Goal: Find specific page/section: Find specific page/section

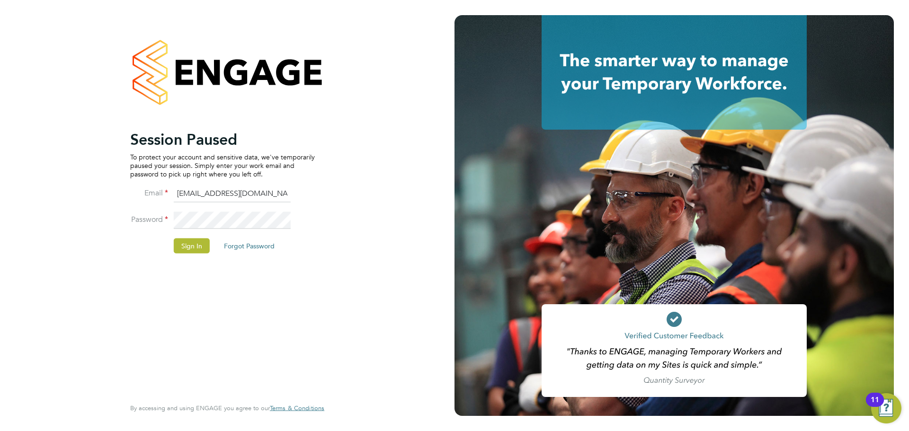
drag, startPoint x: 151, startPoint y: 324, endPoint x: 169, endPoint y: 300, distance: 30.8
click at [160, 310] on div "Session Paused To protect your account and sensitive data, we've temporarily pa…" at bounding box center [222, 263] width 185 height 267
click at [186, 257] on li "Sign In Forgot Password" at bounding box center [222, 250] width 185 height 25
click at [187, 253] on button "Sign In" at bounding box center [192, 245] width 36 height 15
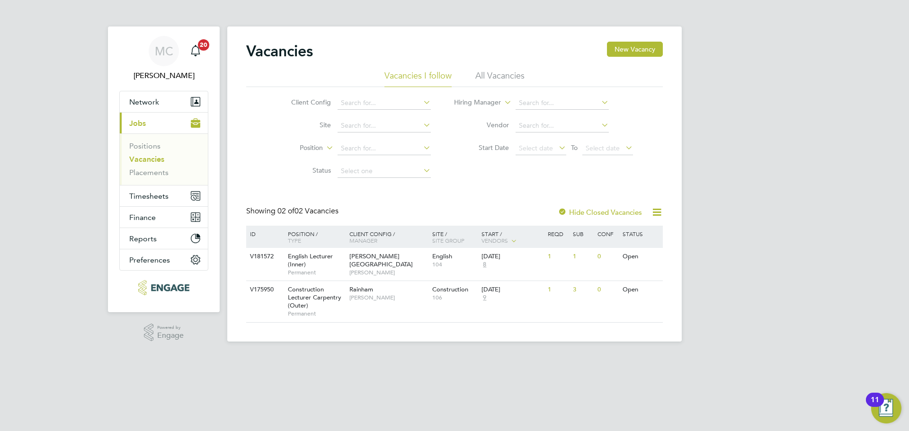
click at [83, 108] on div "MC Mark Carter Notifications 20 Applications: Network Team Members Businesses S…" at bounding box center [454, 178] width 909 height 357
click at [39, 118] on div "MC Mark Carter Notifications 20 Applications: Network Team Members Businesses S…" at bounding box center [454, 178] width 909 height 357
drag, startPoint x: 63, startPoint y: 116, endPoint x: 62, endPoint y: 104, distance: 12.5
click at [63, 114] on div "MC Mark Carter Notifications 20 Applications: Network Team Members Businesses S…" at bounding box center [454, 178] width 909 height 357
click at [88, 108] on div "MC Mark Carter Notifications 20 Applications: Network Team Members Businesses S…" at bounding box center [454, 178] width 909 height 357
